Goal: Task Accomplishment & Management: Use online tool/utility

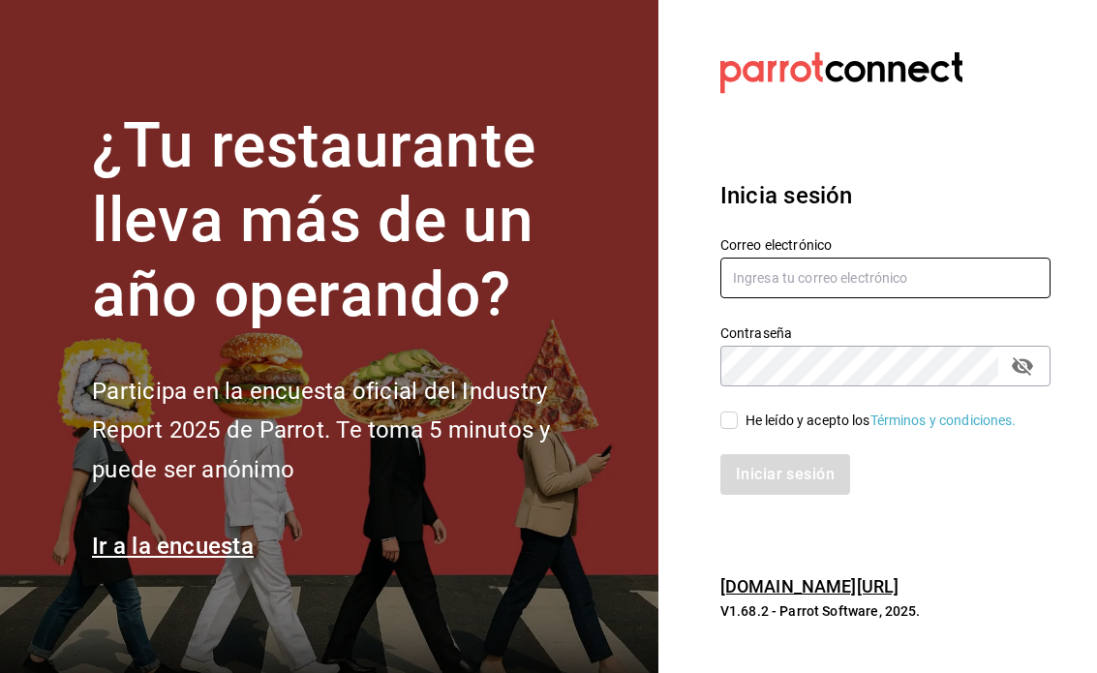
click at [847, 295] on input "text" at bounding box center [885, 277] width 330 height 41
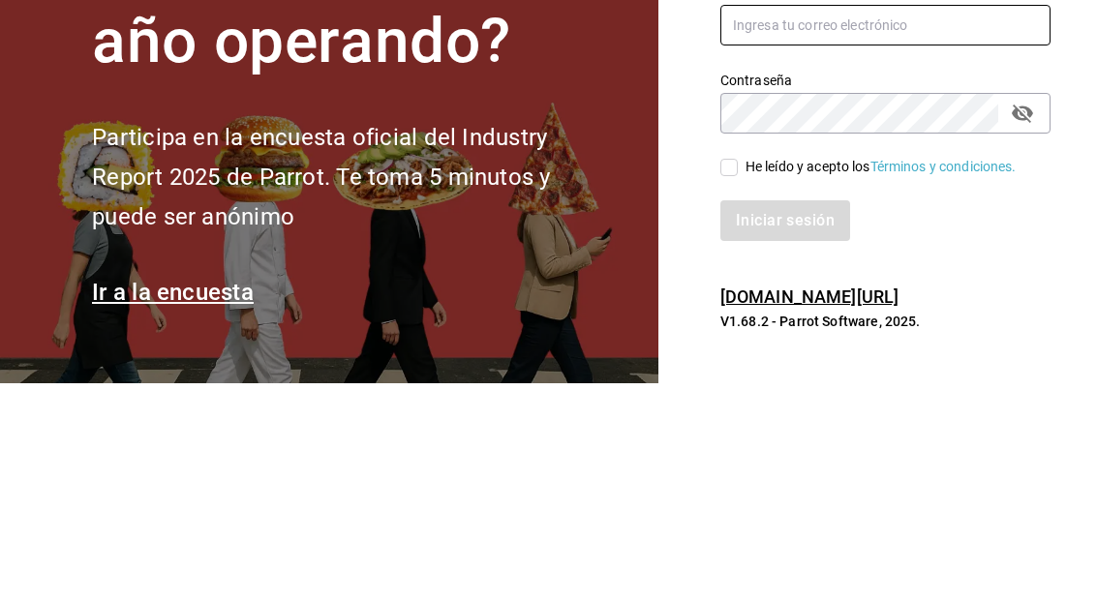
scroll to position [77, 0]
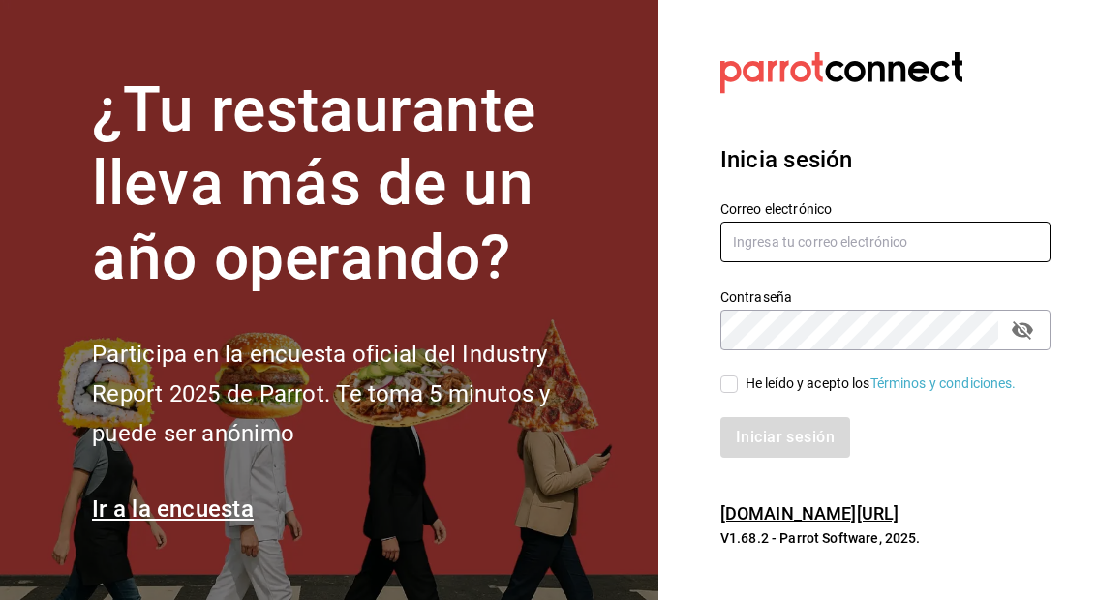
type input "panaderiapanico@gmail.com"
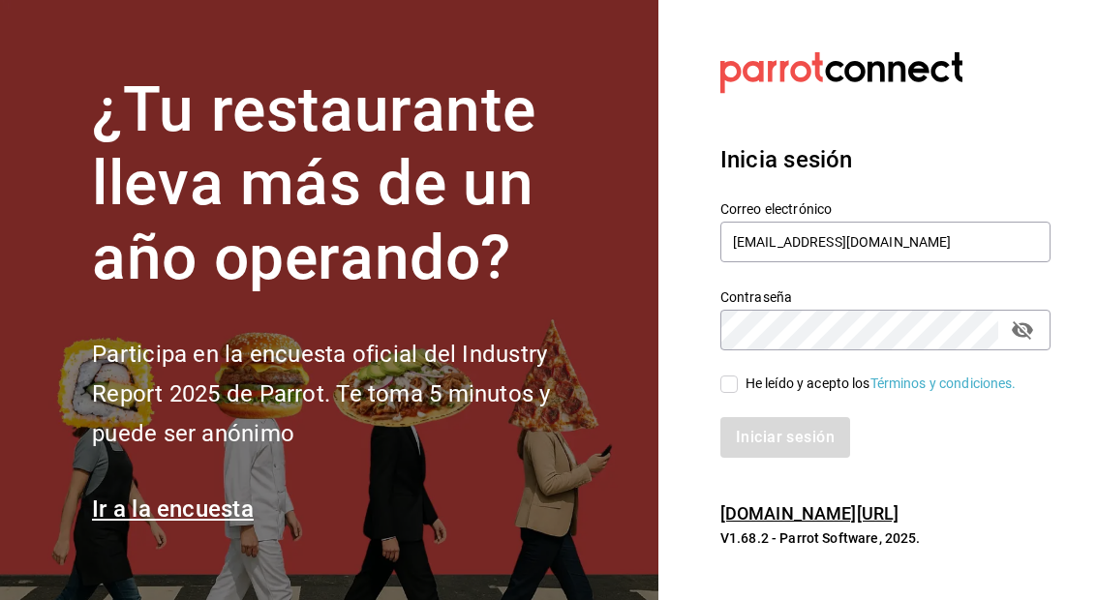
click at [721, 376] on input "He leído y acepto los Términos y condiciones." at bounding box center [728, 384] width 17 height 17
checkbox input "true"
click at [787, 417] on button "Iniciar sesión" at bounding box center [786, 437] width 132 height 41
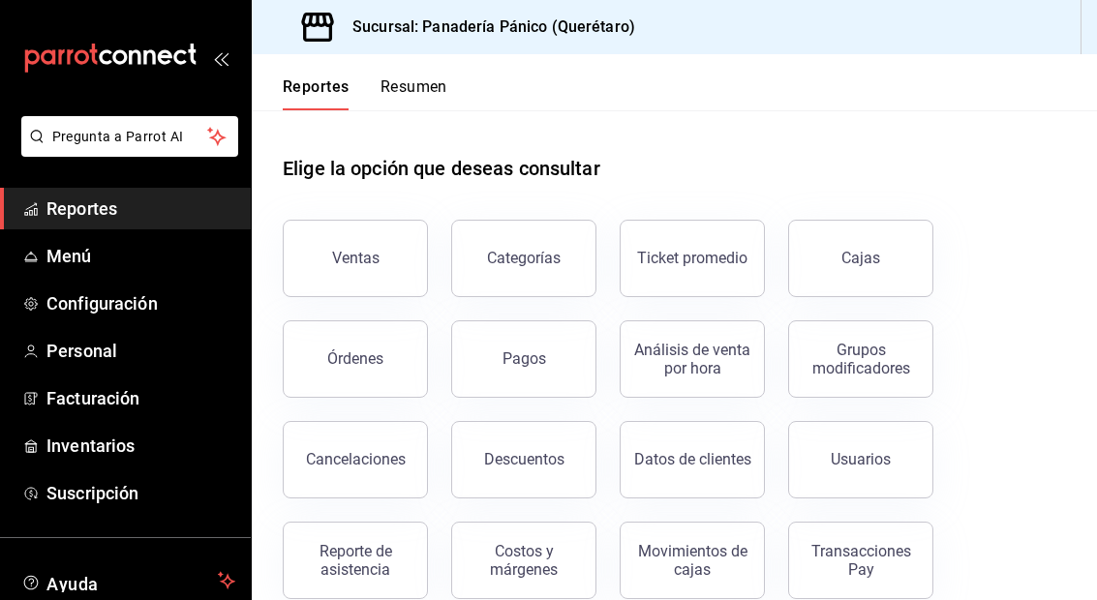
click at [159, 225] on link "Reportes" at bounding box center [125, 209] width 251 height 42
click at [202, 252] on span "Menú" at bounding box center [140, 256] width 189 height 26
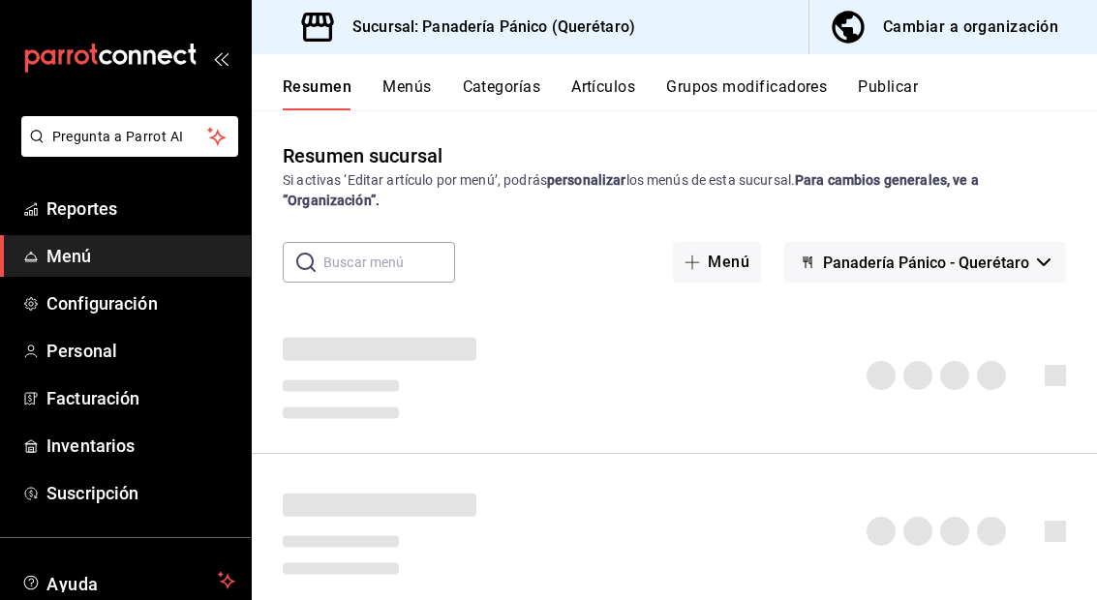
click at [984, 38] on div "Cambiar a organización" at bounding box center [970, 27] width 175 height 27
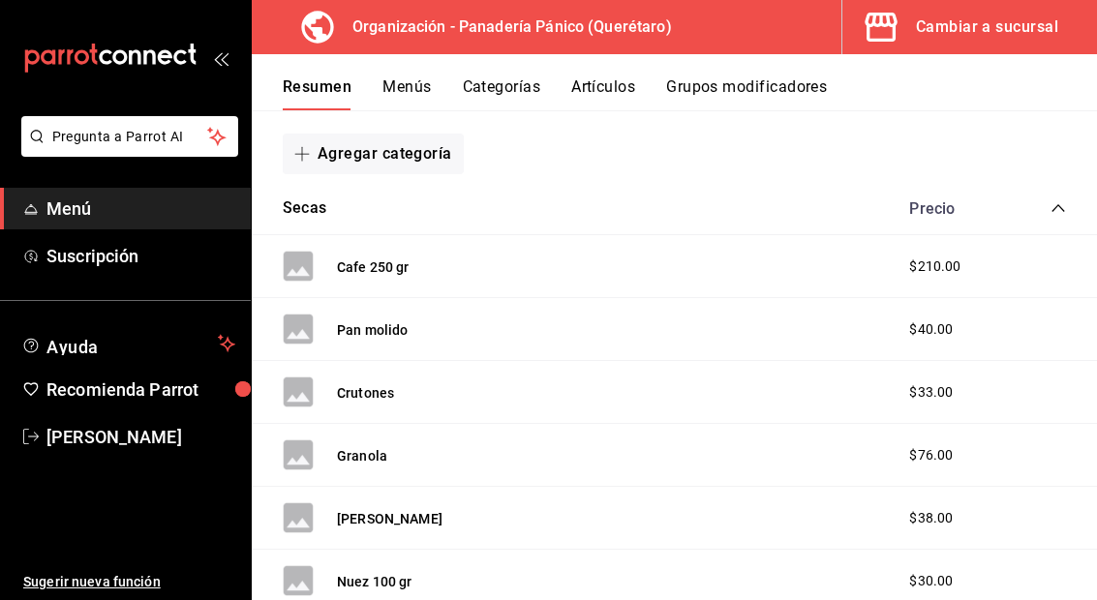
scroll to position [262, 0]
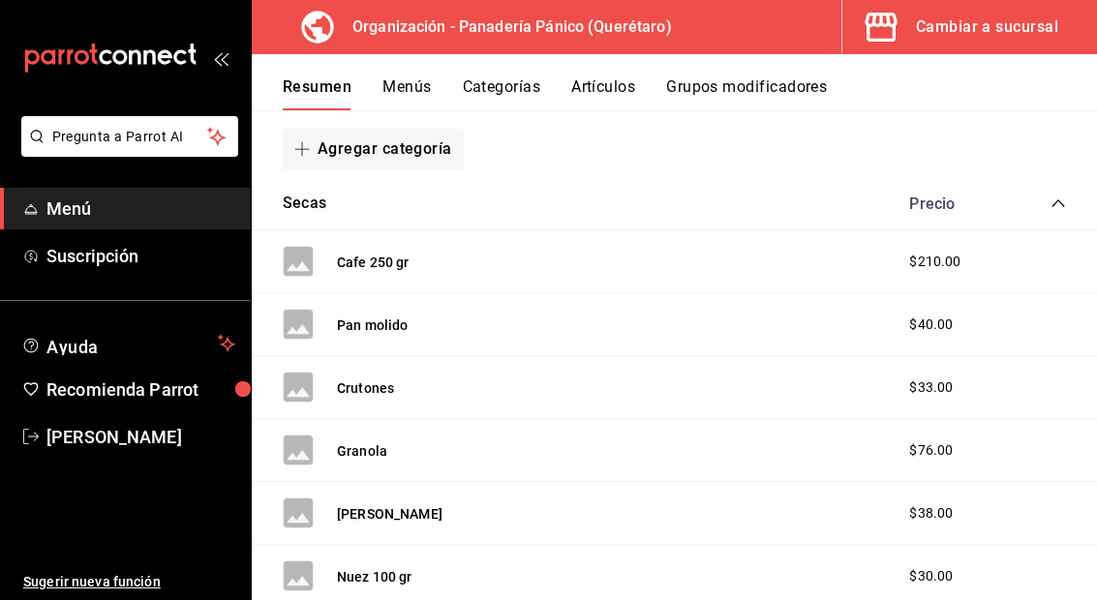
click at [428, 80] on button "Menús" at bounding box center [406, 93] width 48 height 33
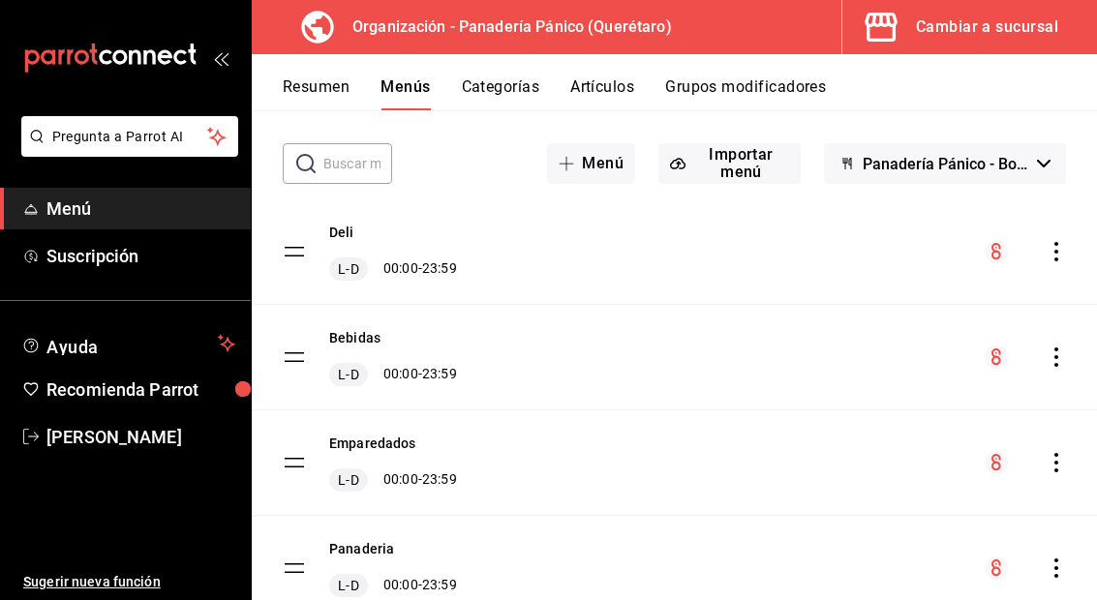
scroll to position [98, 0]
click at [641, 73] on div "Resumen Menús Categorías Artículos Grupos modificadores" at bounding box center [674, 82] width 845 height 56
click at [597, 80] on button "Artículos" at bounding box center [602, 93] width 64 height 33
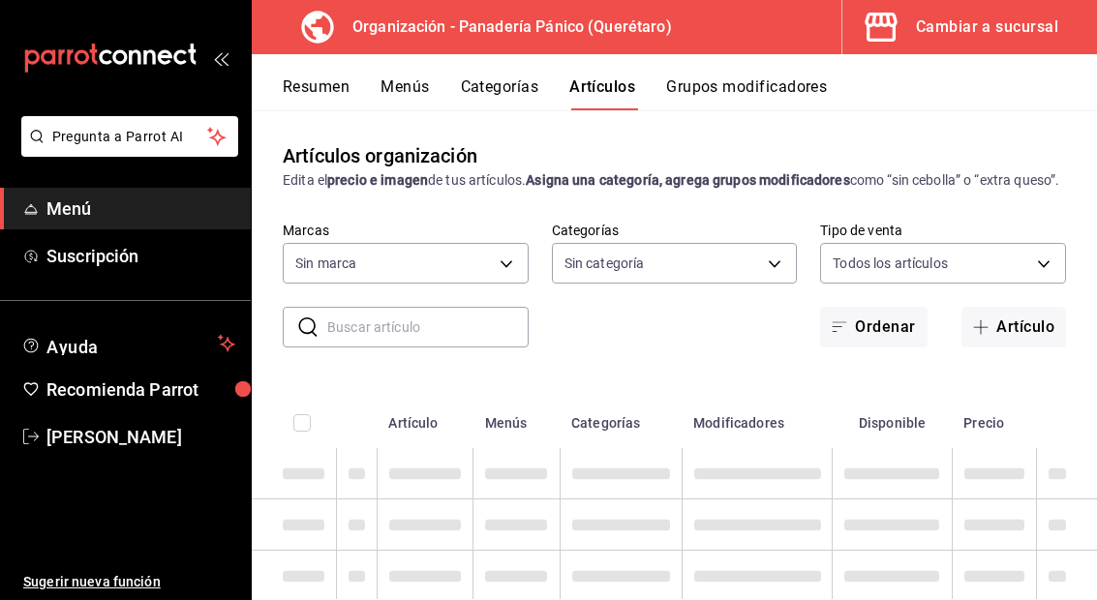
type input "6debe6ee-bf5d-4bda-9e69-4b8e64d53644"
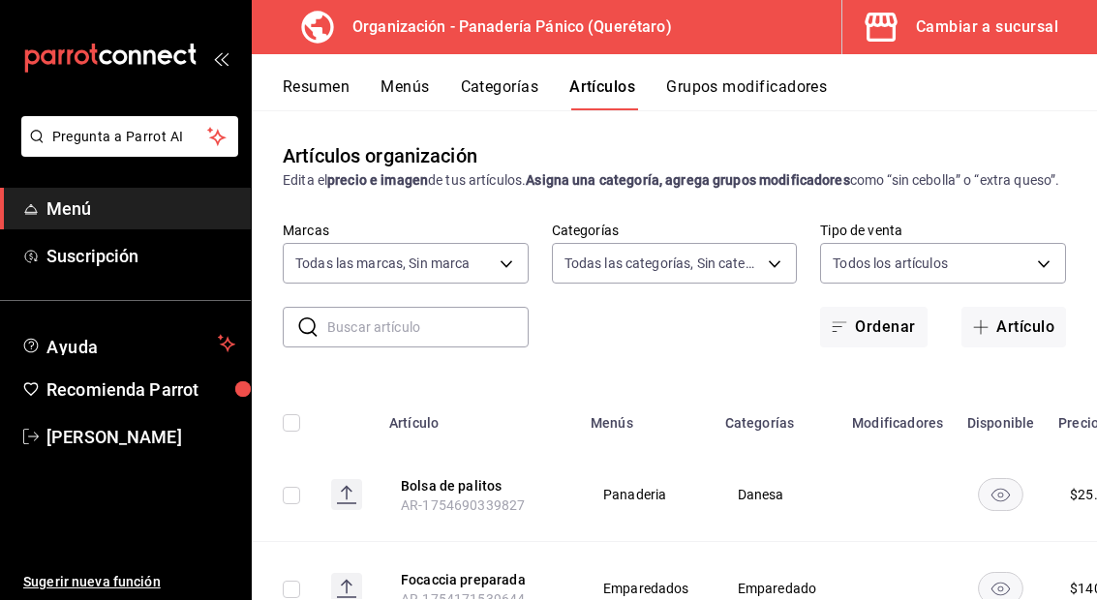
type input "04f1ef54-7f6d-4ed2-b25c-064405ef49f2,33b71f97-9bf2-449a-ae5d-db1de0459546,c45ed…"
click at [452, 341] on input "text" at bounding box center [427, 327] width 201 height 39
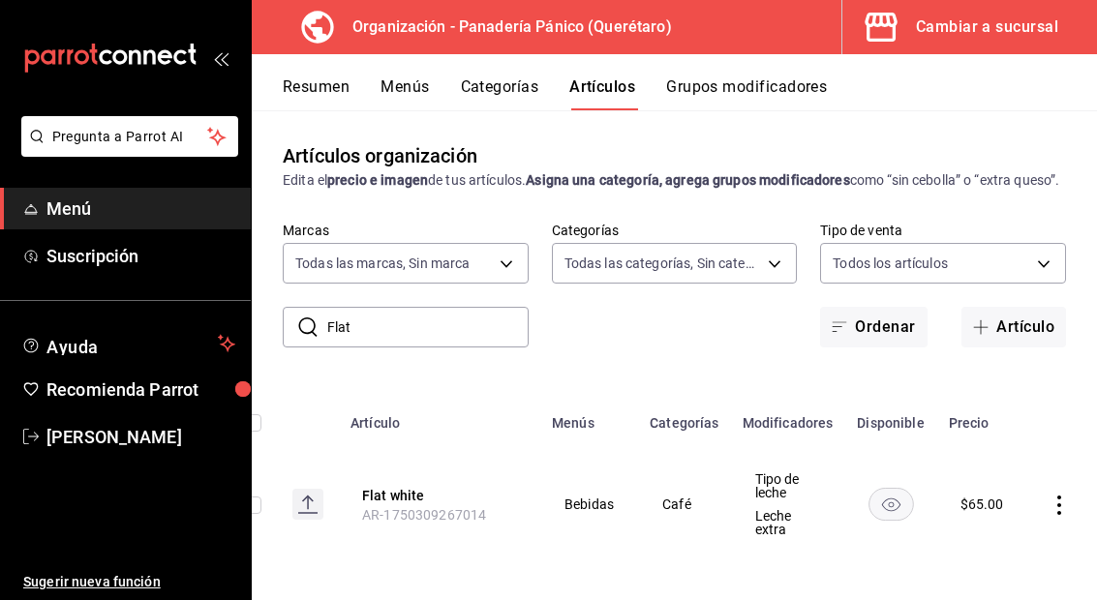
scroll to position [0, 38]
type input "Flat"
click at [1063, 496] on icon "actions" at bounding box center [1059, 505] width 19 height 19
click at [991, 465] on span "Editar" at bounding box center [998, 470] width 50 height 20
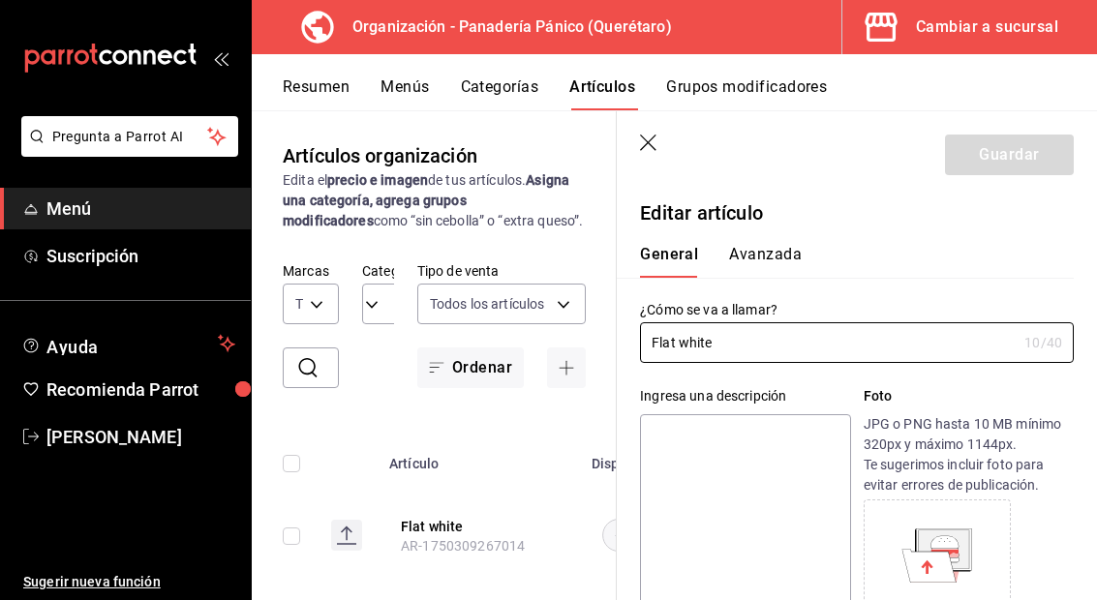
type input "$65.00"
radio input "false"
radio input "true"
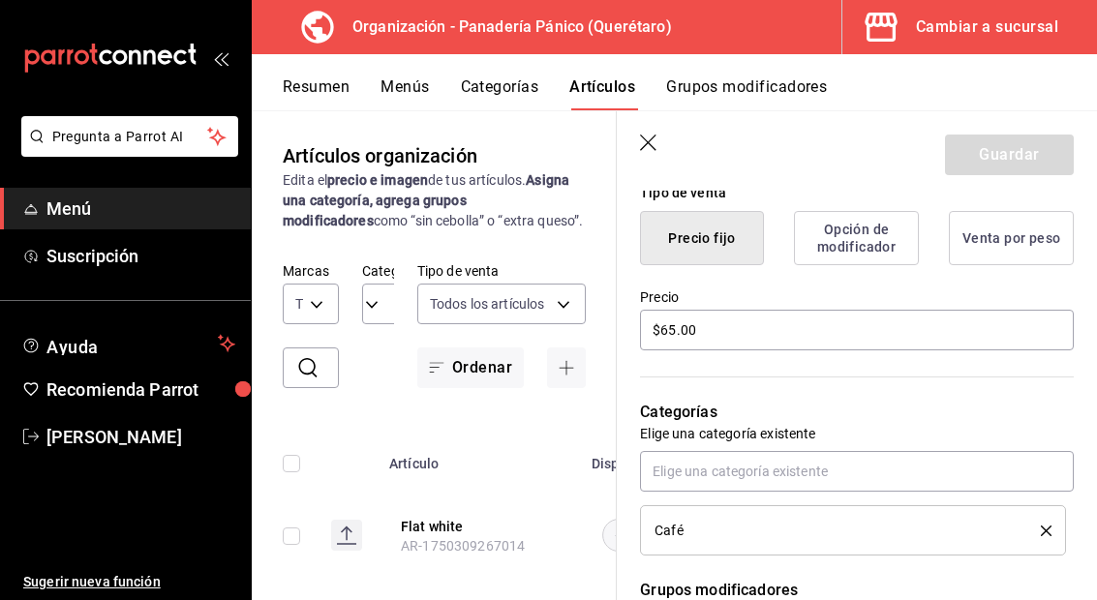
scroll to position [491, 0]
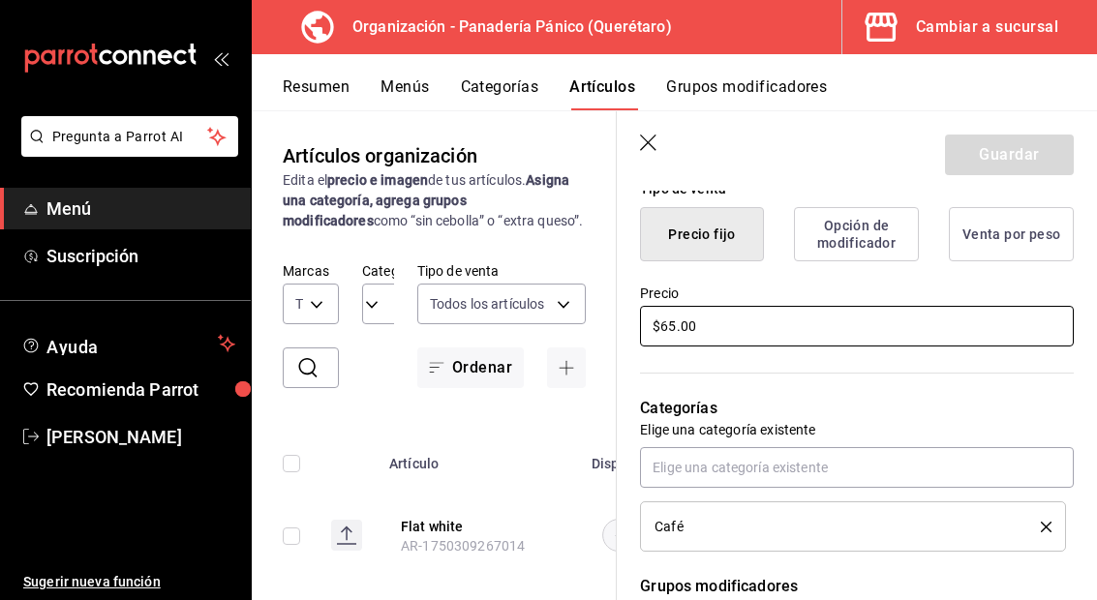
click at [670, 318] on input "$65.00" at bounding box center [857, 326] width 434 height 41
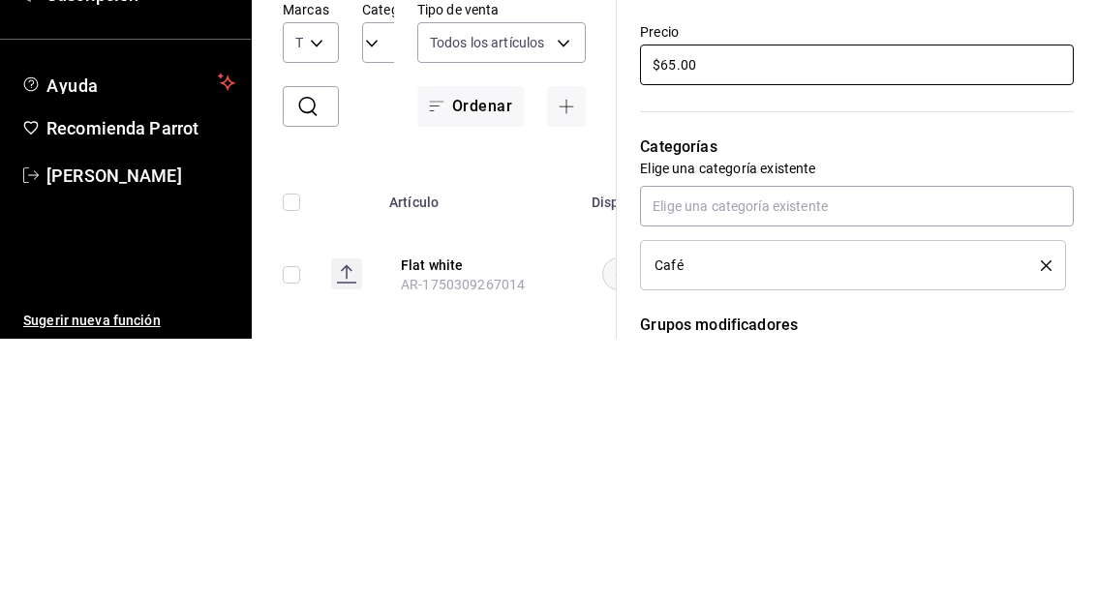
type input "$6.00"
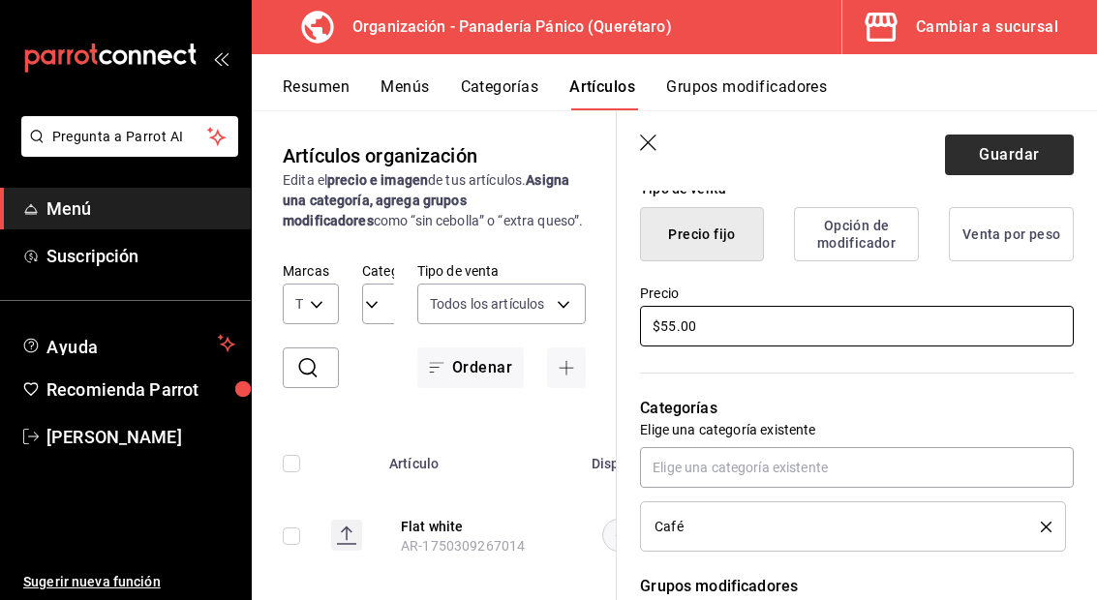
type input "$55.00"
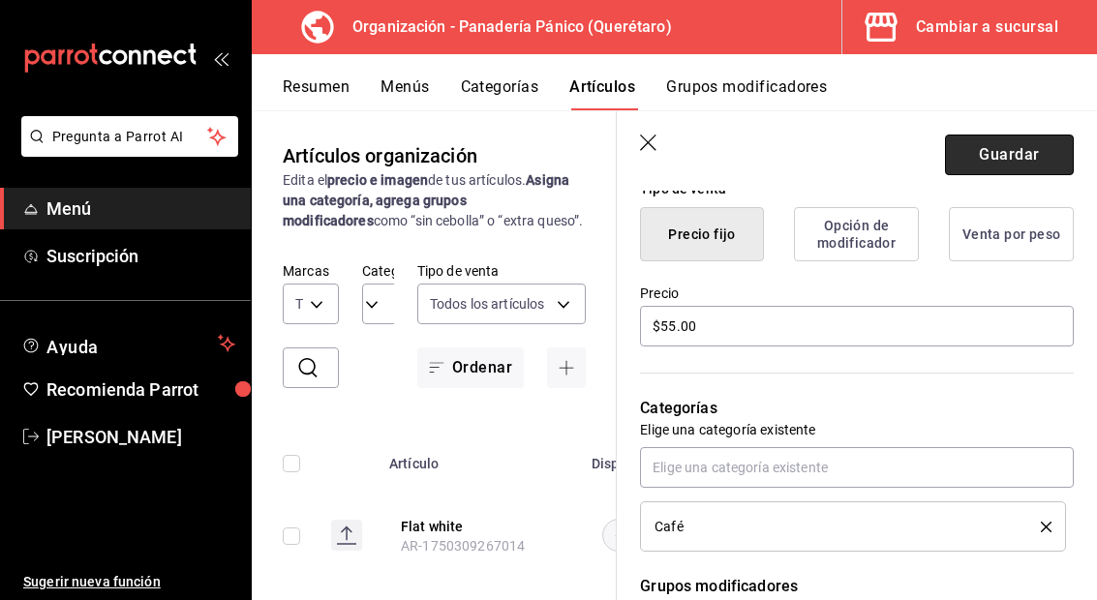
click at [1018, 150] on button "Guardar" at bounding box center [1009, 155] width 129 height 41
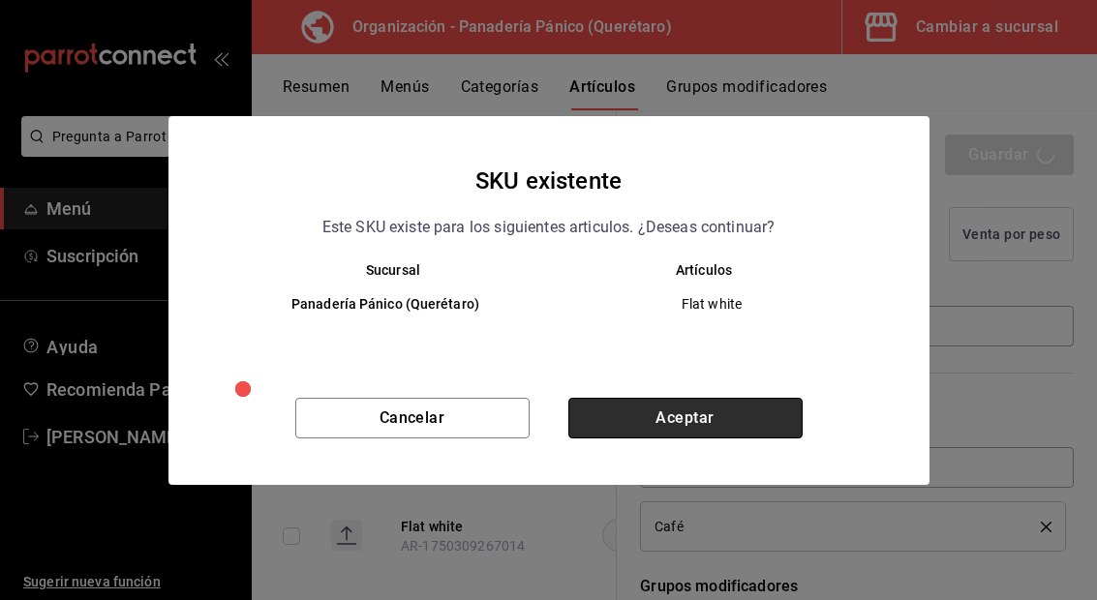
click at [702, 403] on button "Aceptar" at bounding box center [685, 418] width 234 height 41
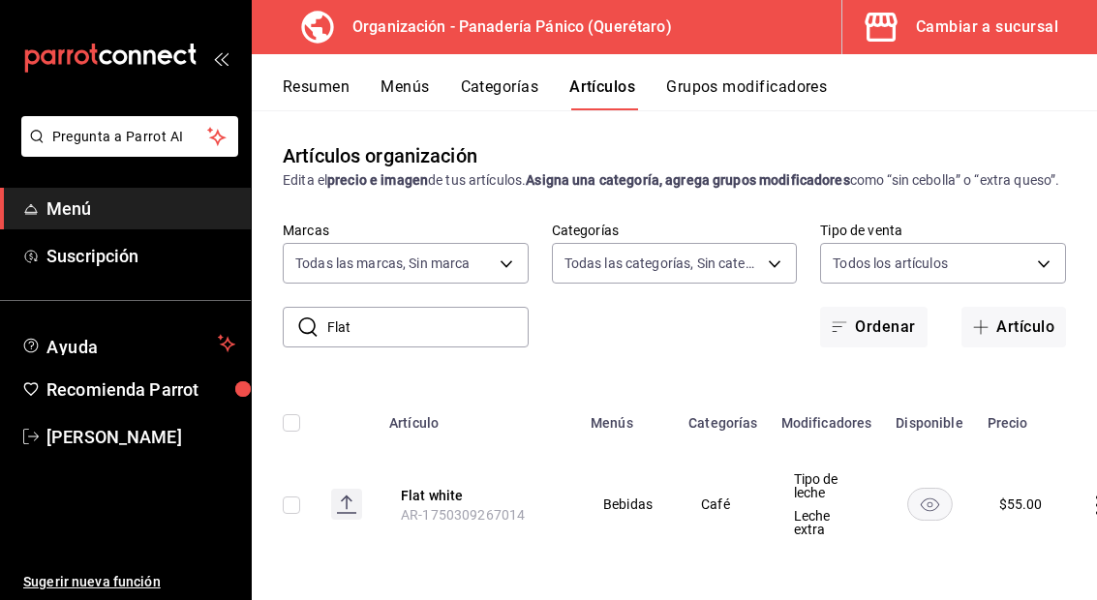
click at [403, 69] on div "Resumen Menús Categorías Artículos Grupos modificadores" at bounding box center [674, 82] width 845 height 56
click at [403, 102] on button "Menús" at bounding box center [404, 93] width 48 height 33
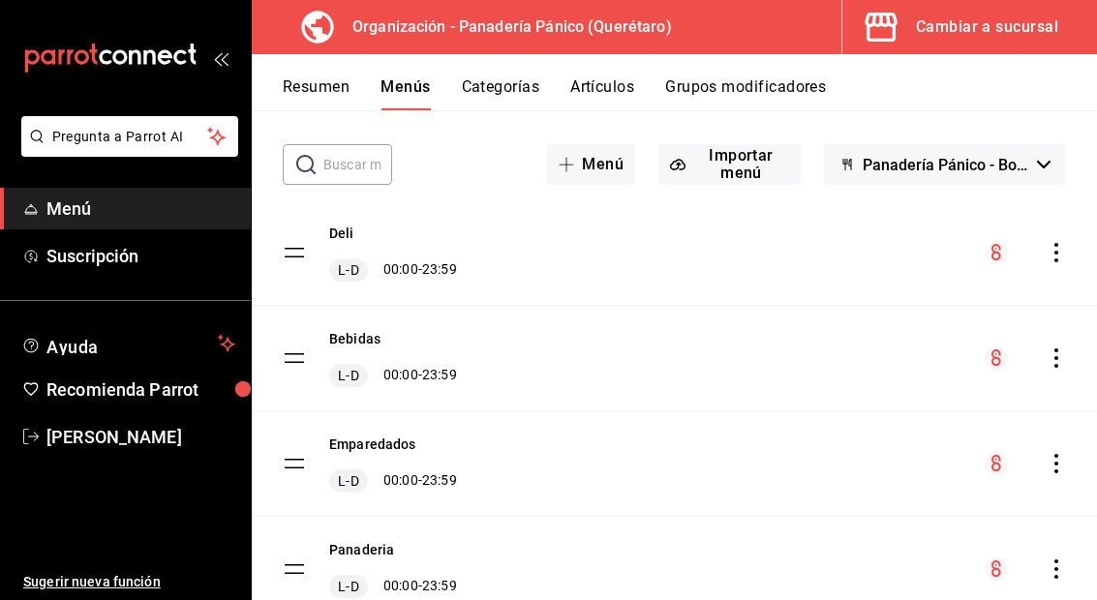
scroll to position [77, 0]
click at [1060, 348] on icon "actions" at bounding box center [1055, 357] width 19 height 19
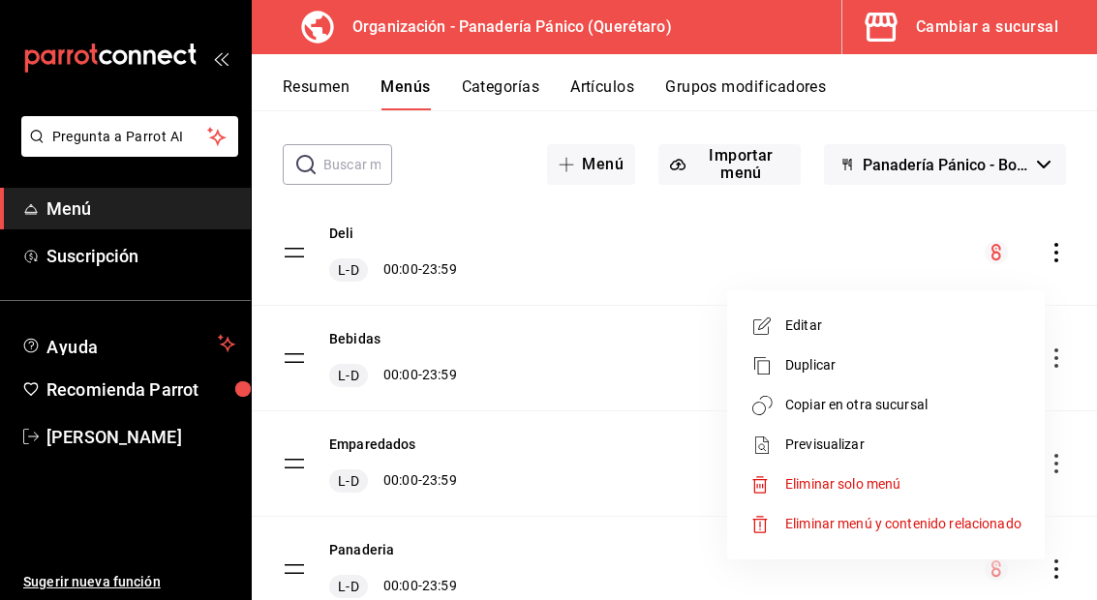
click at [924, 408] on span "Copiar en otra sucursal" at bounding box center [903, 405] width 236 height 20
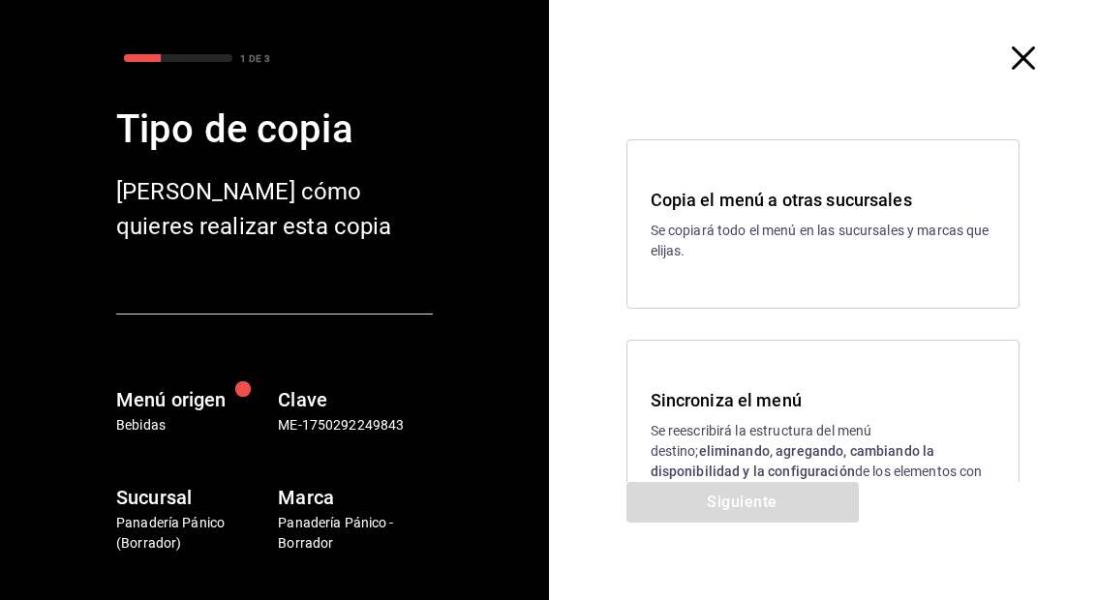
click at [927, 409] on h3 "Sincroniza el menú" at bounding box center [824, 400] width 346 height 26
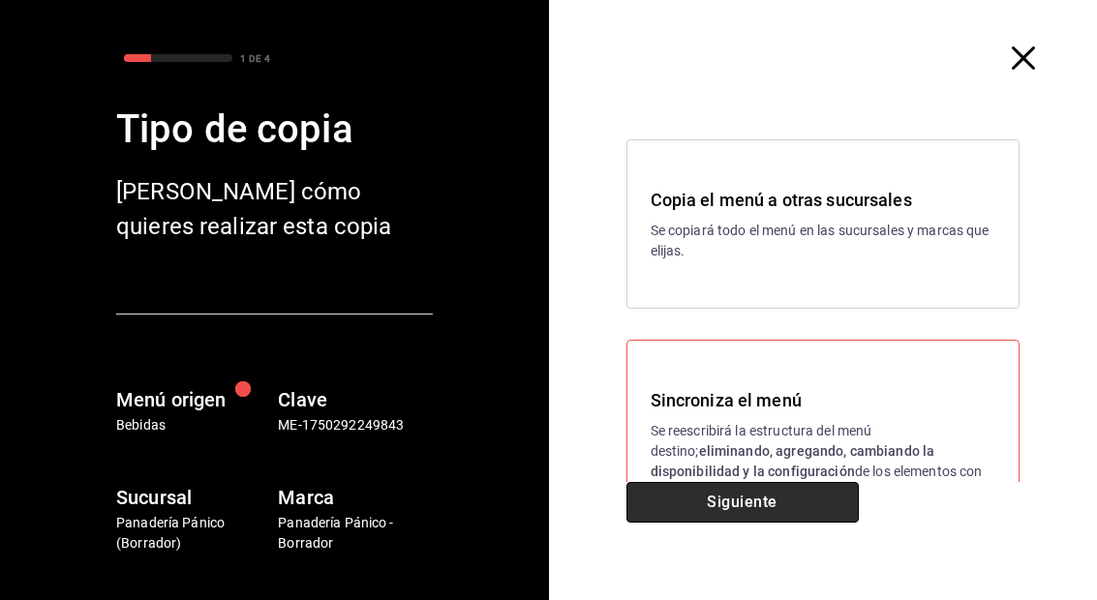
click at [810, 505] on button "Siguiente" at bounding box center [742, 502] width 232 height 41
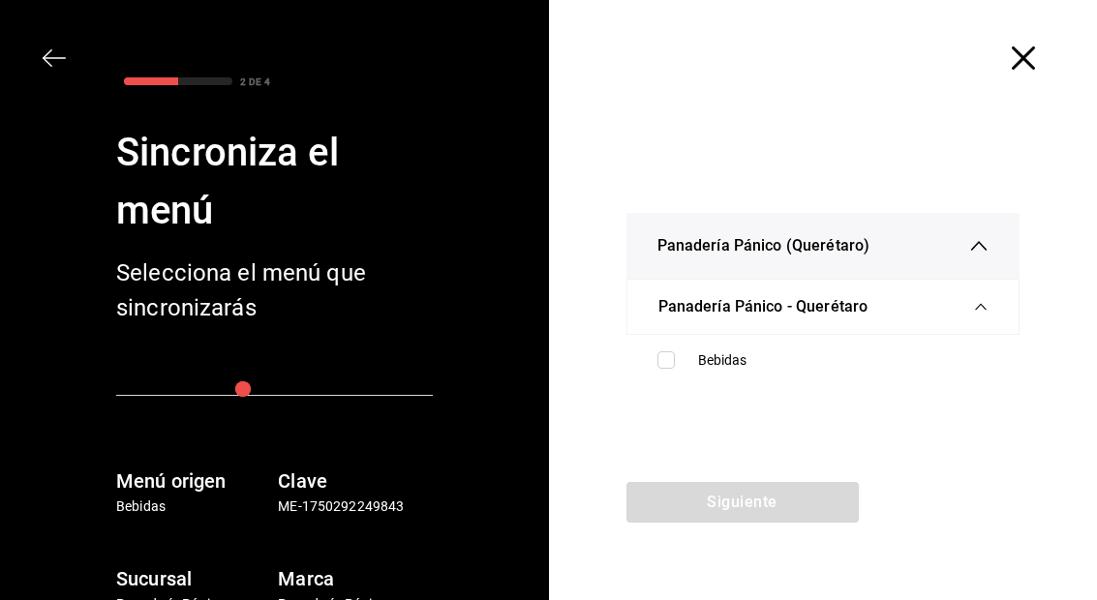
click at [790, 318] on span "Panadería Pánico - Querétaro" at bounding box center [763, 306] width 210 height 23
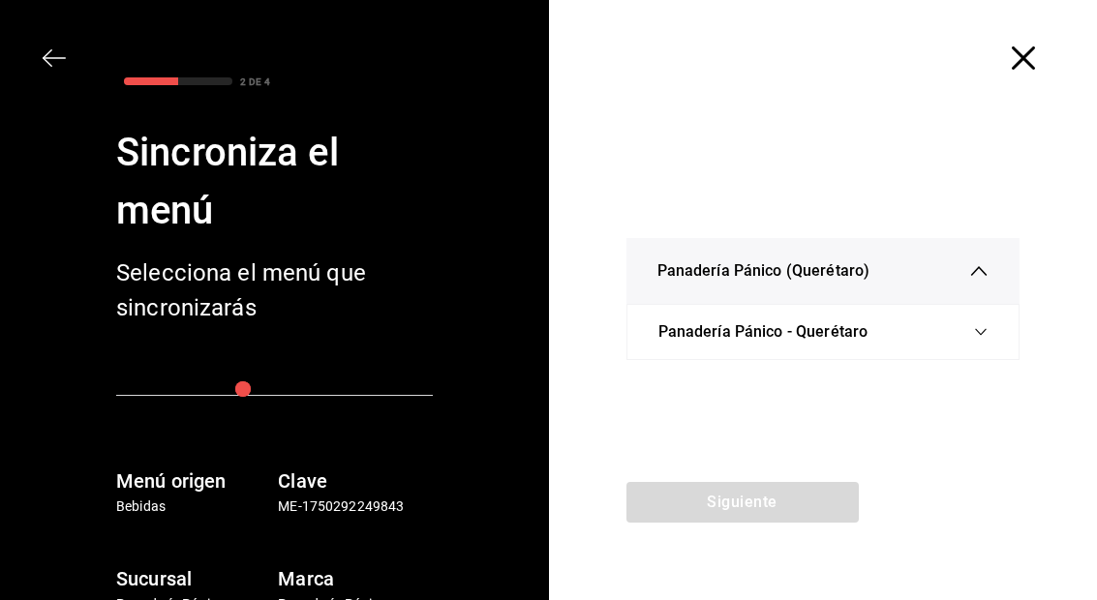
click at [771, 331] on span "Panadería Pánico - Querétaro" at bounding box center [763, 331] width 210 height 23
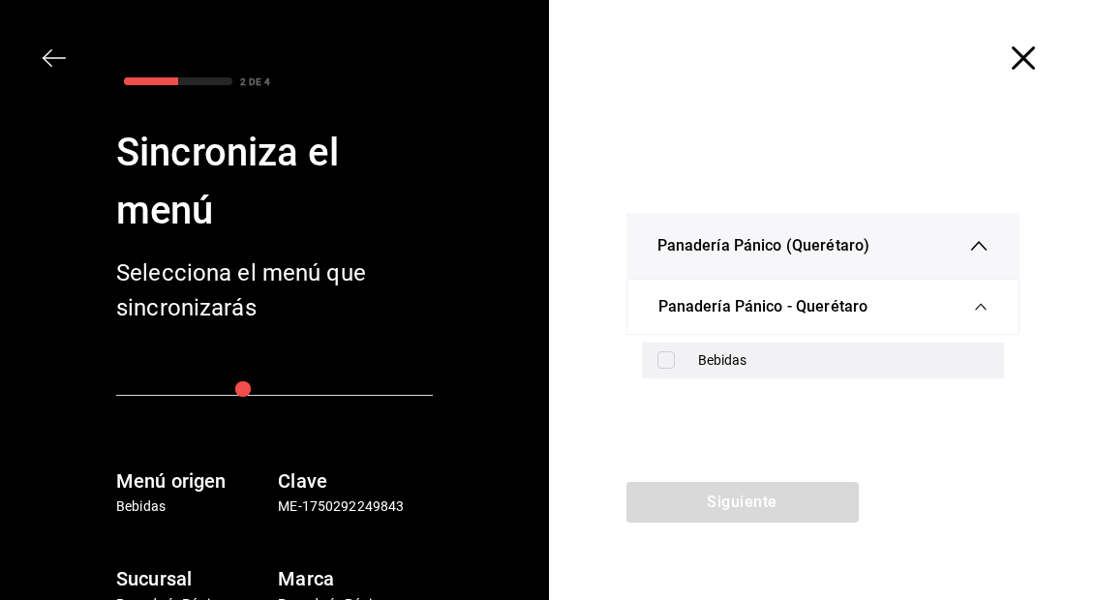
click at [674, 351] on icon at bounding box center [665, 359] width 17 height 17
click at [674, 351] on input "checkbox" at bounding box center [665, 359] width 17 height 17
click at [667, 362] on input "checkbox" at bounding box center [665, 359] width 17 height 17
checkbox input "true"
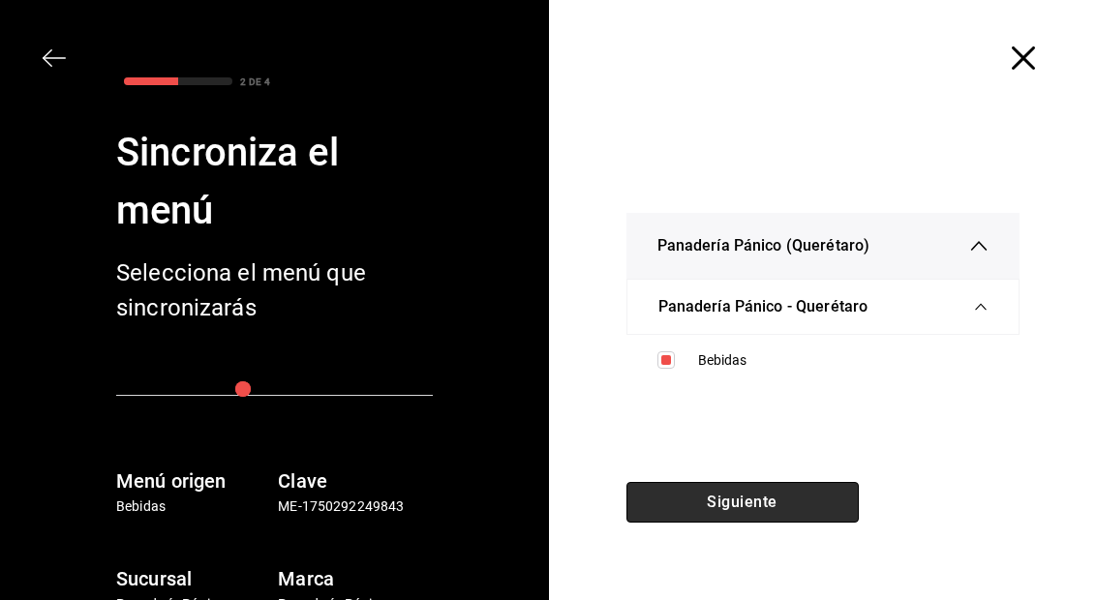
click at [743, 519] on button "Siguiente" at bounding box center [742, 502] width 232 height 41
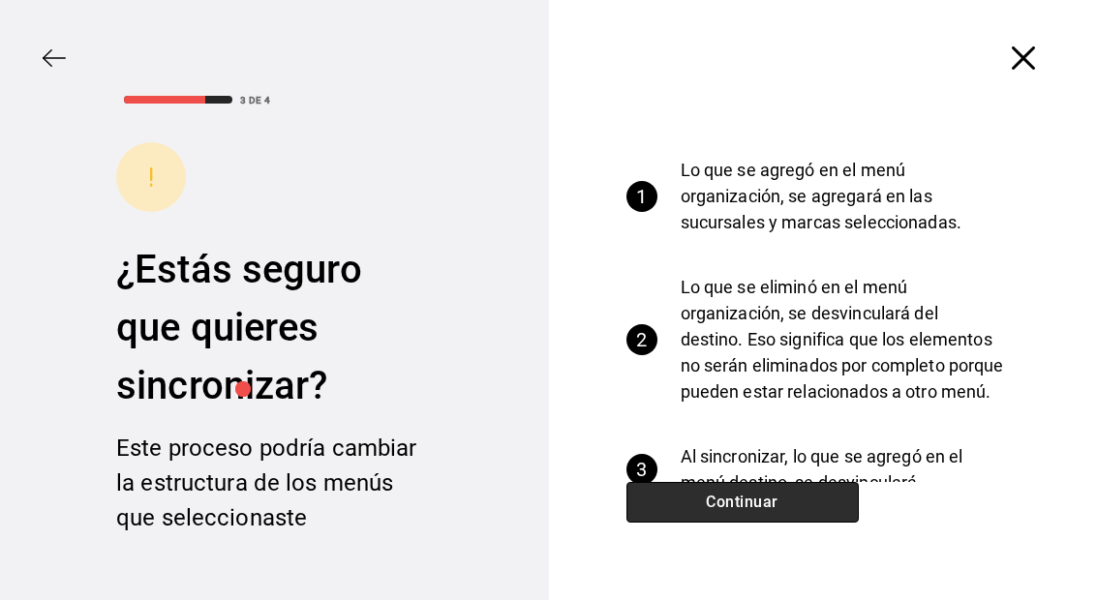
click at [814, 506] on button "Continuar" at bounding box center [742, 502] width 232 height 41
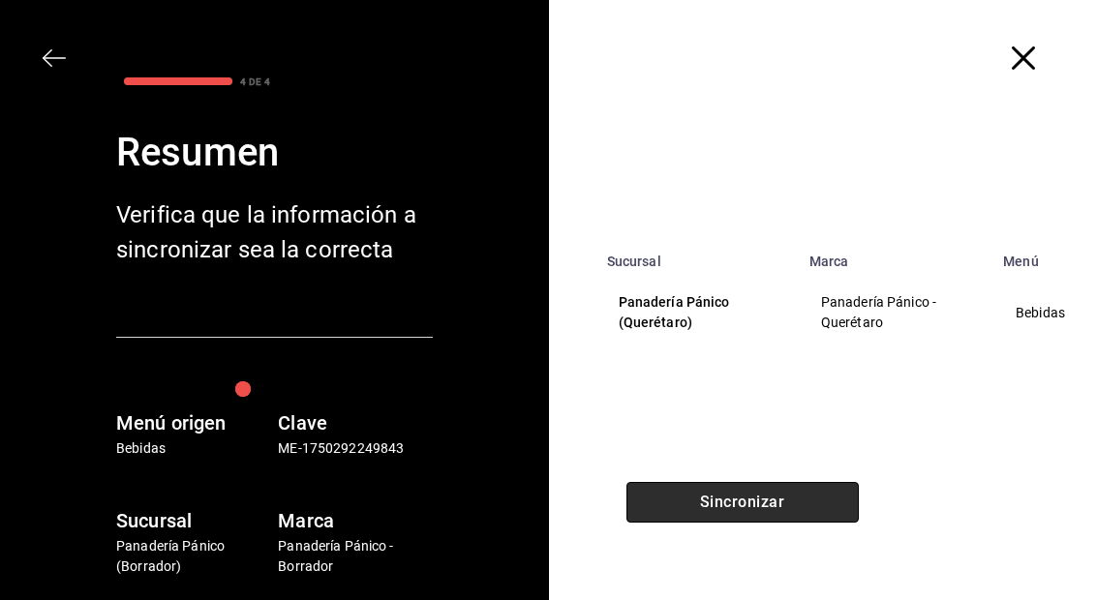
click at [803, 495] on button "Sincronizar" at bounding box center [742, 502] width 232 height 41
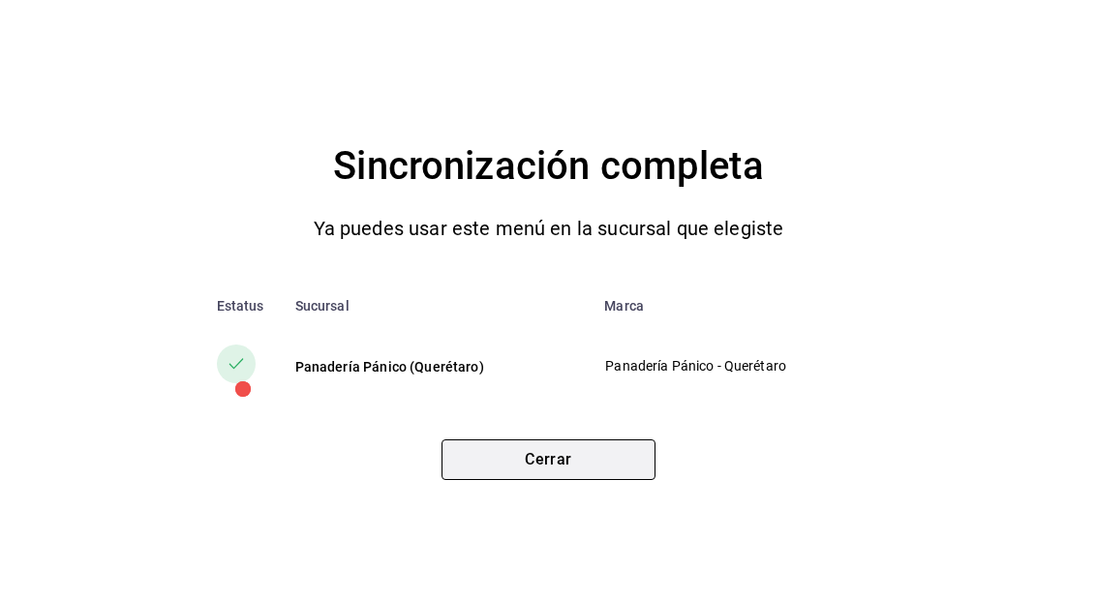
click at [607, 445] on button "Cerrar" at bounding box center [548, 459] width 214 height 41
